Goal: Information Seeking & Learning: Learn about a topic

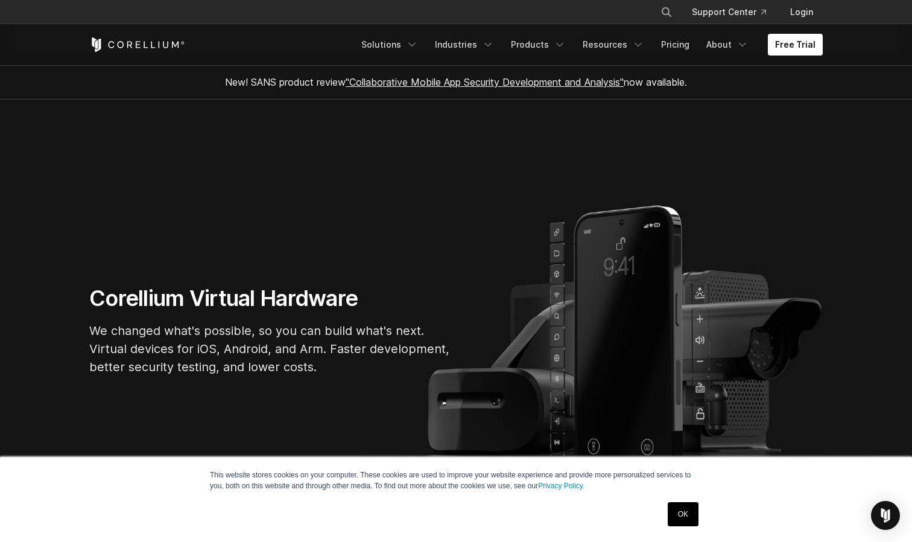
click at [694, 506] on link "OK" at bounding box center [683, 514] width 31 height 24
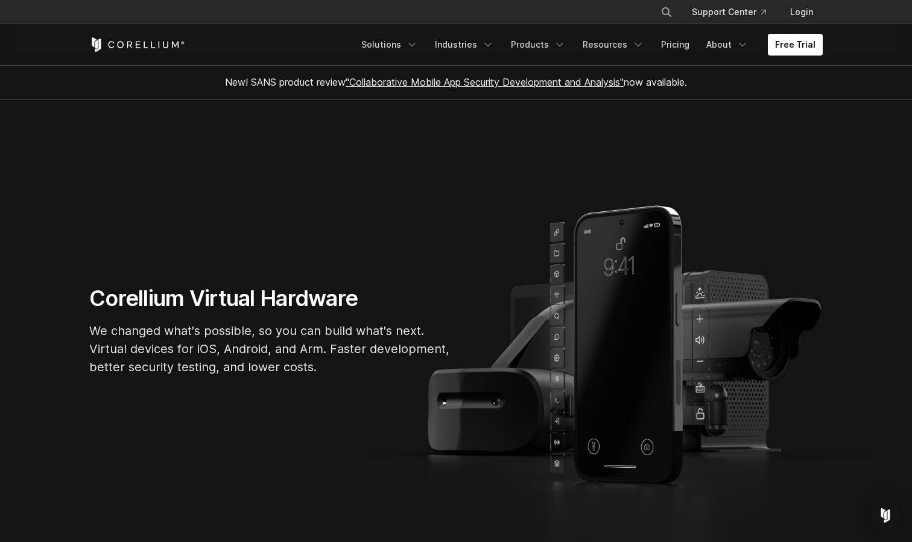
click at [132, 296] on h1 "Corellium Virtual Hardware" at bounding box center [270, 298] width 362 height 27
click at [161, 330] on p "We changed what's possible, so you can build what's next. Virtual devices for i…" at bounding box center [270, 349] width 362 height 54
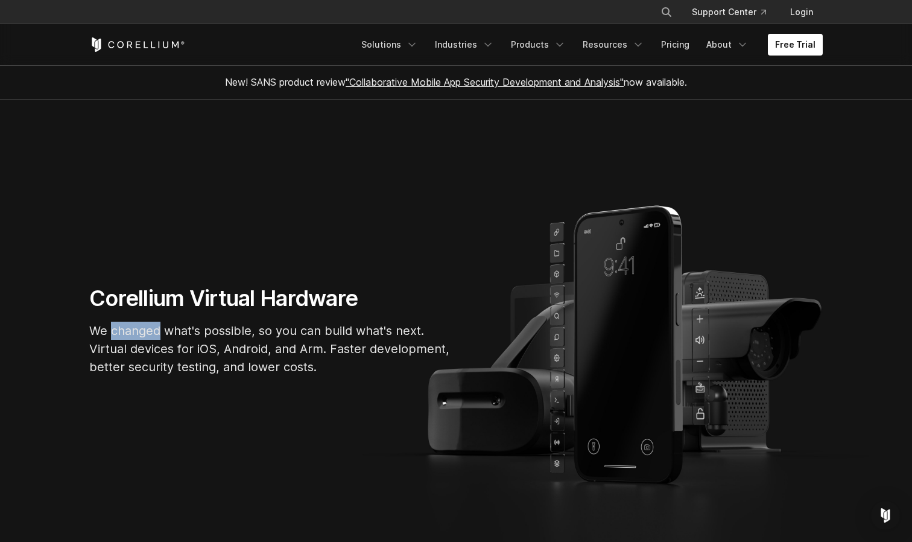
click at [161, 330] on p "We changed what's possible, so you can build what's next. Virtual devices for i…" at bounding box center [270, 349] width 362 height 54
click at [159, 345] on p "We changed what's possible, so you can build what's next. Virtual devices for i…" at bounding box center [270, 349] width 362 height 54
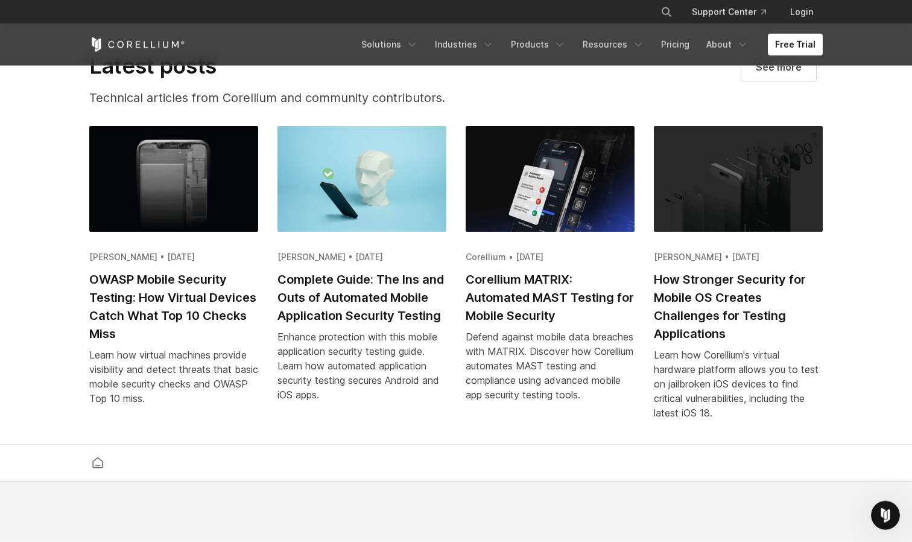
scroll to position [2343, 0]
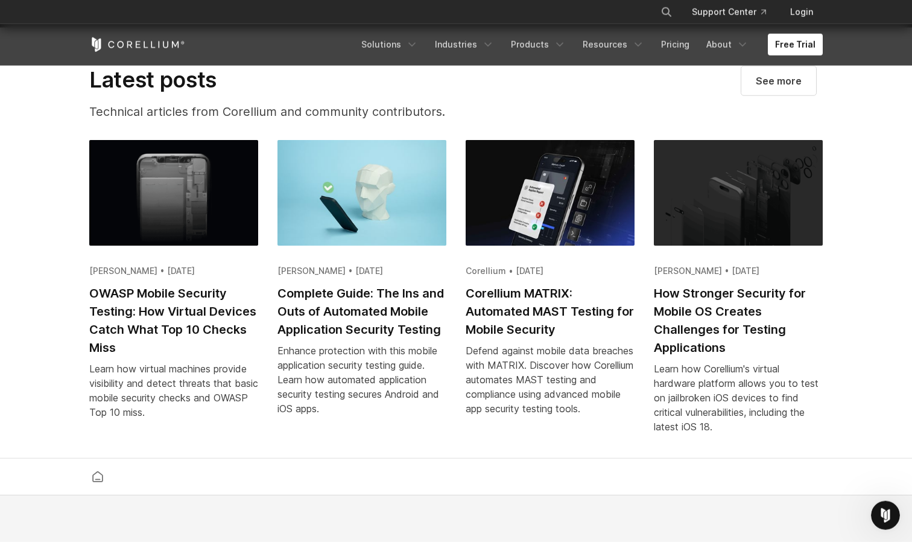
click at [240, 121] on p "Technical articles from Corellium and community contributors." at bounding box center [295, 112] width 412 height 18
click at [243, 80] on h2 "Latest posts" at bounding box center [295, 79] width 412 height 27
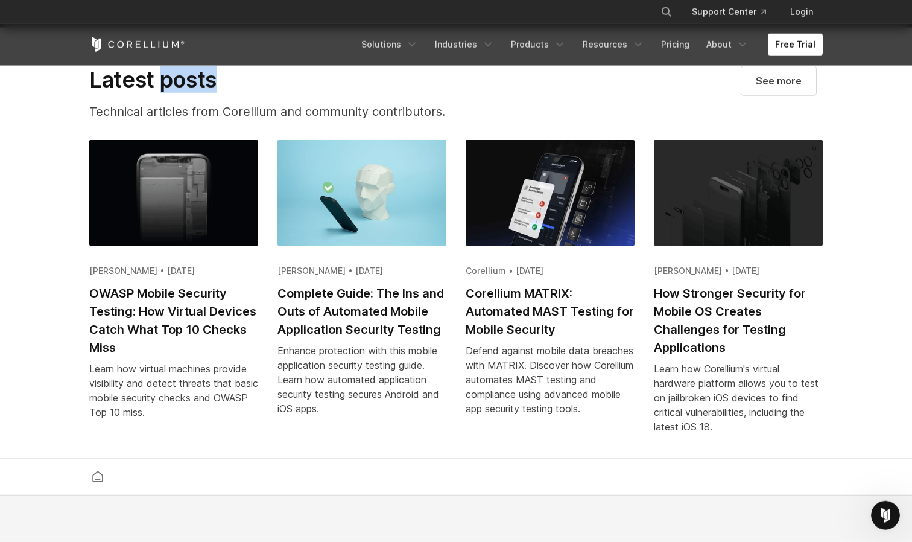
click at [243, 80] on h2 "Latest posts" at bounding box center [295, 79] width 412 height 27
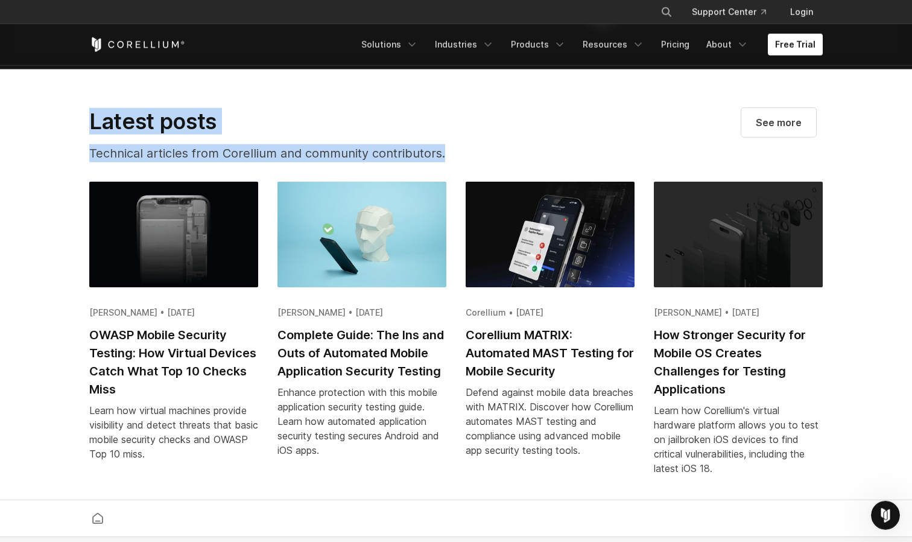
drag, startPoint x: 243, startPoint y: 80, endPoint x: 465, endPoint y: 161, distance: 236.3
click at [465, 161] on section "Latest posts Technical articles from Corellium and community contributors. See …" at bounding box center [456, 284] width 912 height 431
click at [465, 161] on p "Technical articles from Corellium and community contributors." at bounding box center [295, 153] width 412 height 18
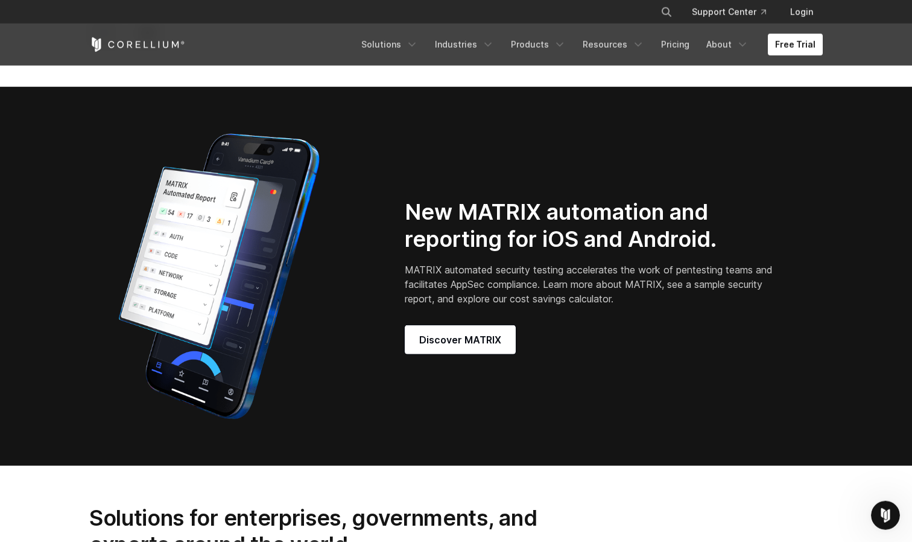
scroll to position [827, 0]
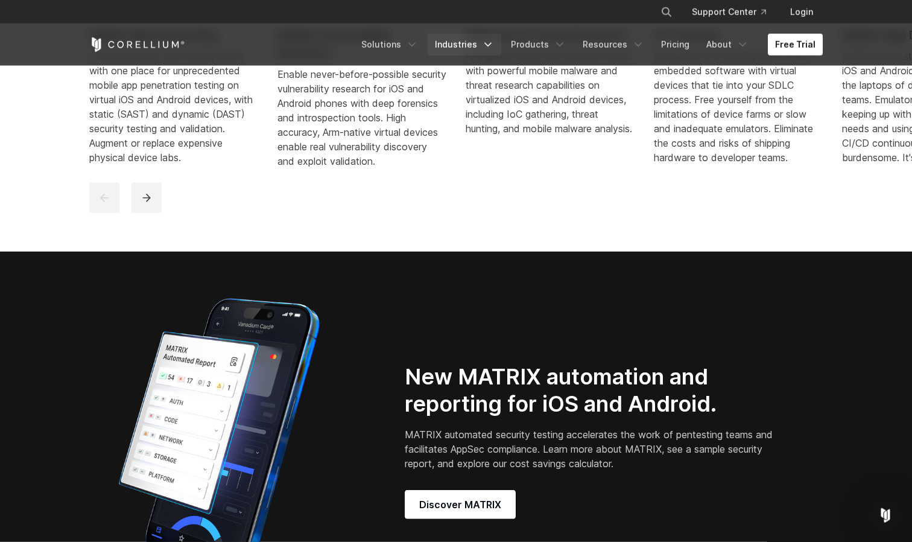
click at [478, 40] on link "Industries" at bounding box center [465, 45] width 74 height 22
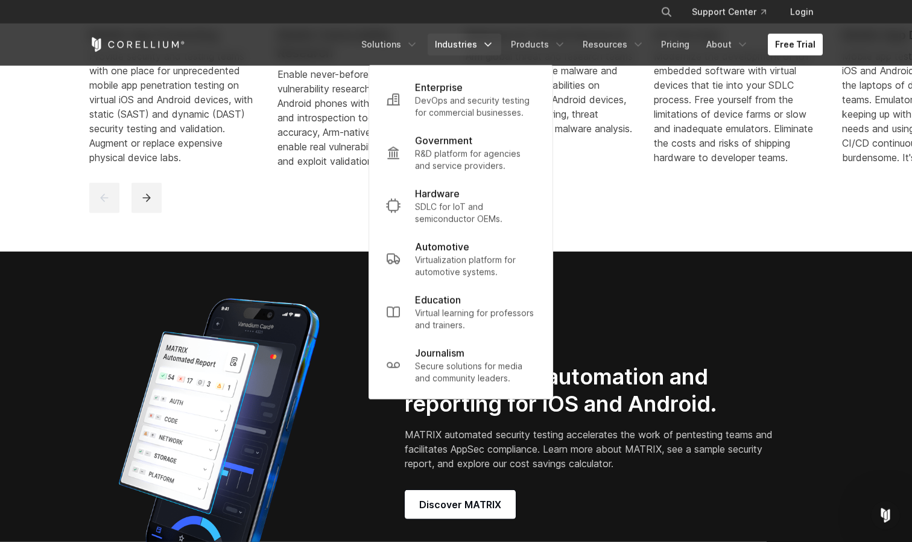
click at [511, 42] on ul "Solutions Mobile IoT" at bounding box center [588, 45] width 469 height 22
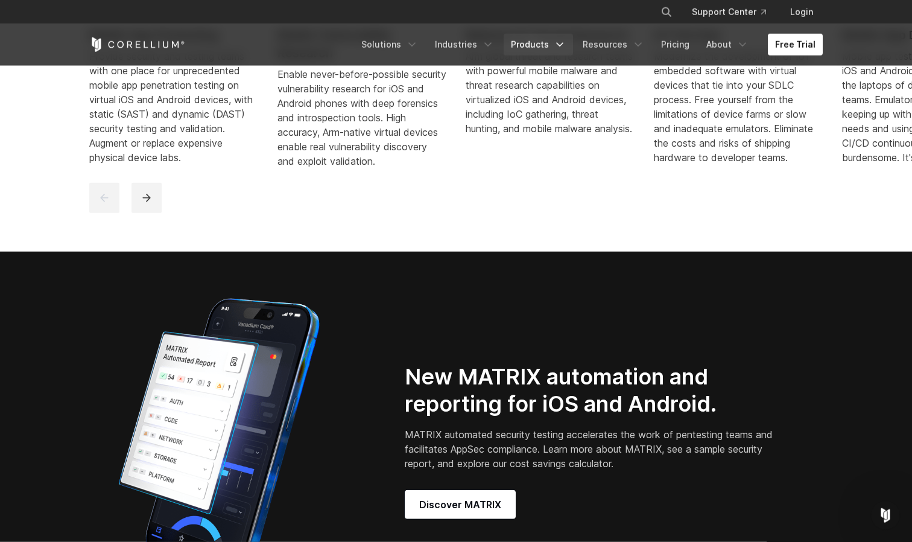
click at [520, 40] on link "Products" at bounding box center [538, 45] width 69 height 22
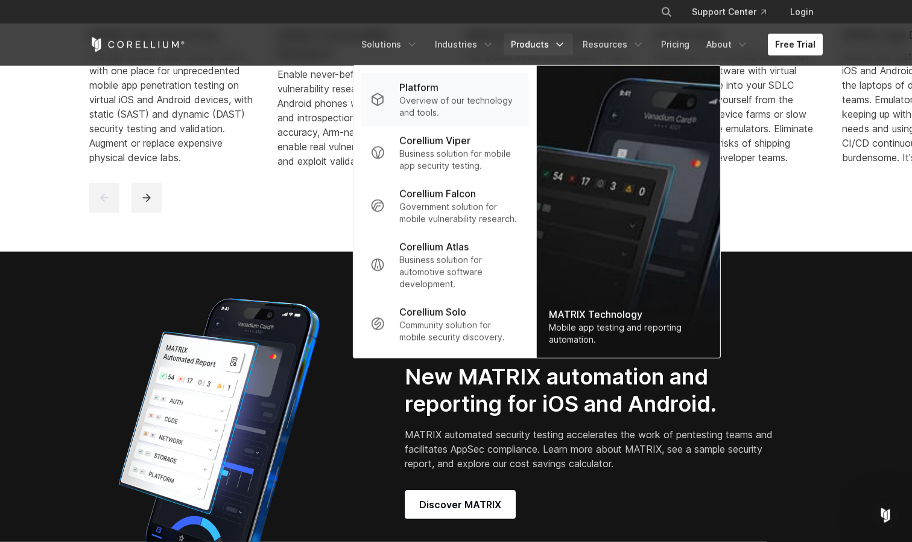
click at [485, 101] on p "Overview of our technology and tools." at bounding box center [459, 107] width 120 height 24
